Goal: Task Accomplishment & Management: Manage account settings

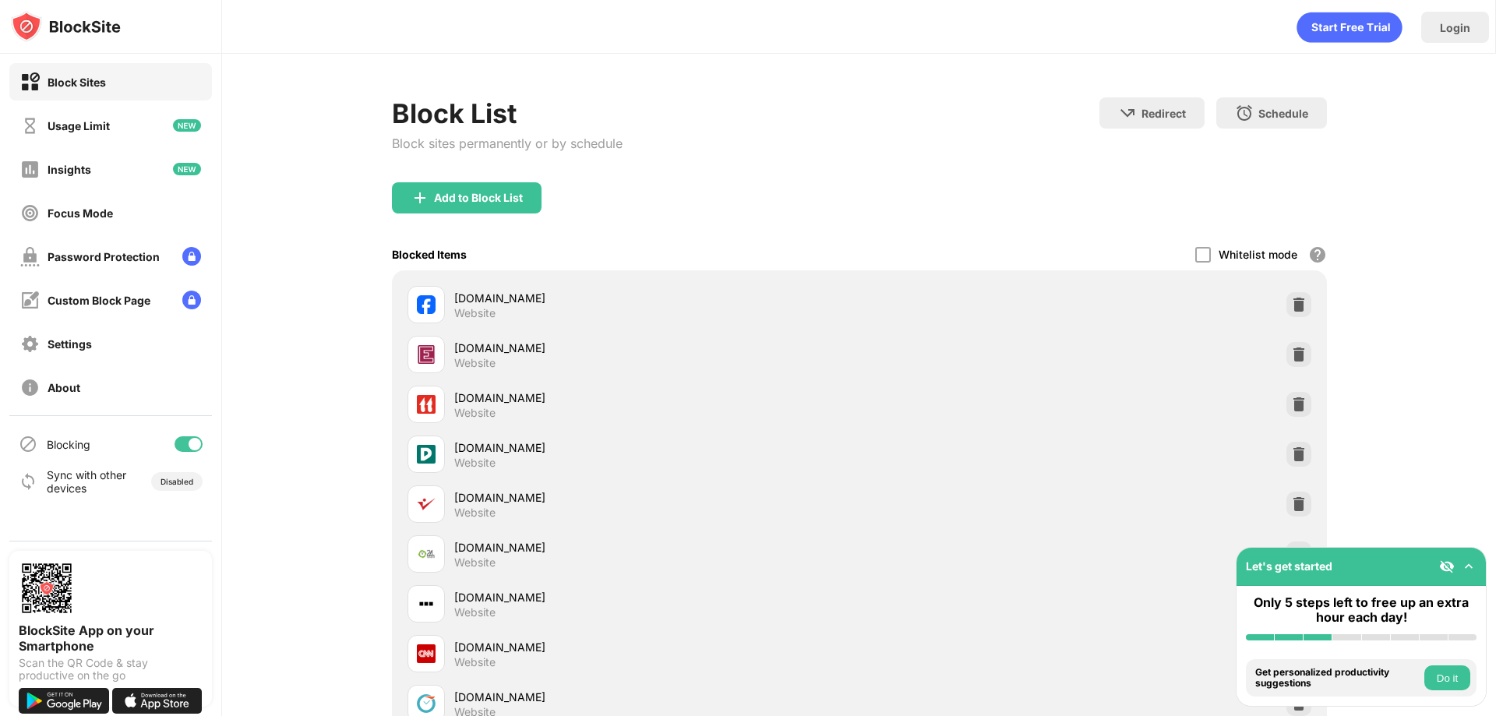
click at [182, 439] on div at bounding box center [189, 444] width 28 height 16
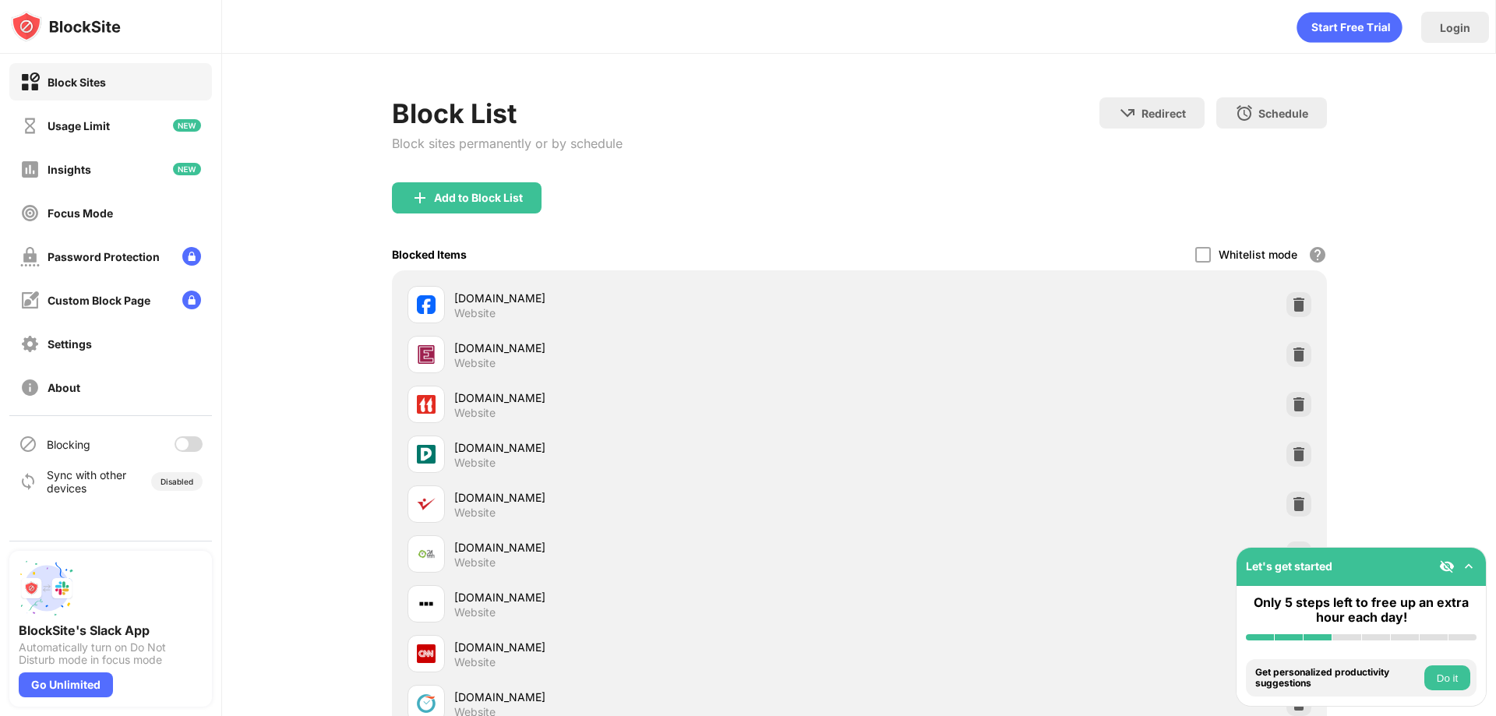
click at [182, 444] on div at bounding box center [182, 444] width 12 height 12
